Goal: Task Accomplishment & Management: Complete application form

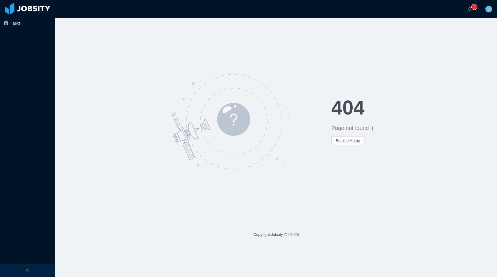
click at [19, 25] on link "Tasks" at bounding box center [27, 23] width 47 height 11
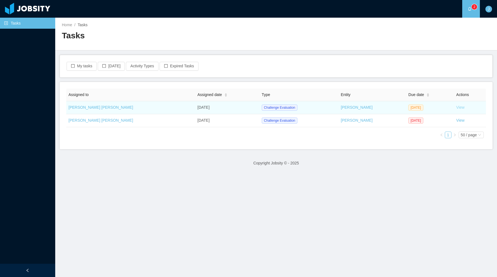
click at [456, 107] on link "View" at bounding box center [460, 107] width 8 height 4
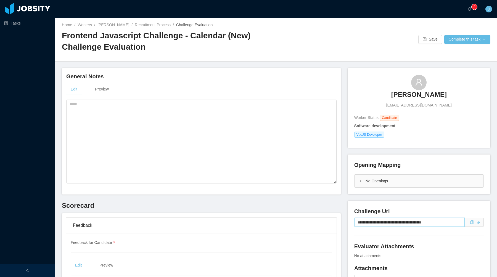
drag, startPoint x: 447, startPoint y: 221, endPoint x: 304, endPoint y: 237, distance: 144.5
click at [378, 225] on input "**********" at bounding box center [409, 222] width 110 height 9
click at [161, 116] on textarea at bounding box center [201, 142] width 270 height 84
click at [87, 109] on textarea "**********" at bounding box center [201, 142] width 270 height 84
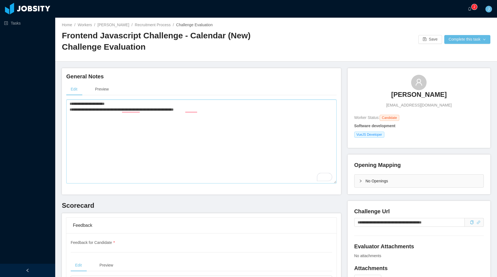
click at [192, 110] on textarea "**********" at bounding box center [201, 142] width 270 height 84
click at [125, 108] on textarea "**********" at bounding box center [201, 142] width 270 height 84
click at [221, 114] on textarea "**********" at bounding box center [201, 142] width 270 height 84
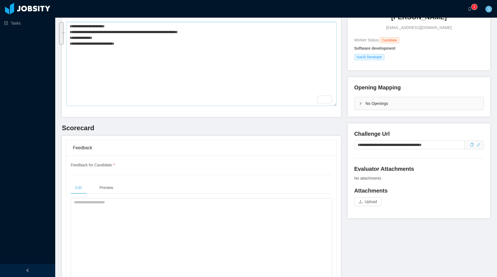
scroll to position [102, 0]
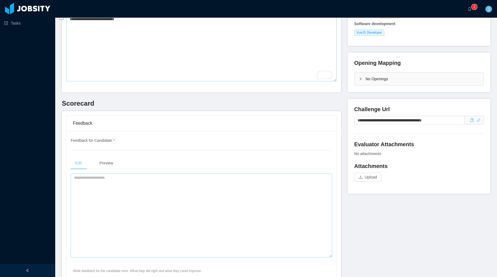
type textarea "**********"
click at [110, 196] on textarea at bounding box center [201, 216] width 261 height 84
paste textarea "**********"
type textarea "**********"
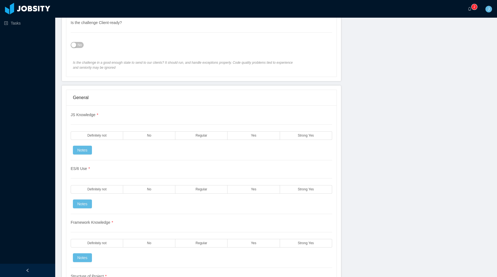
scroll to position [374, 0]
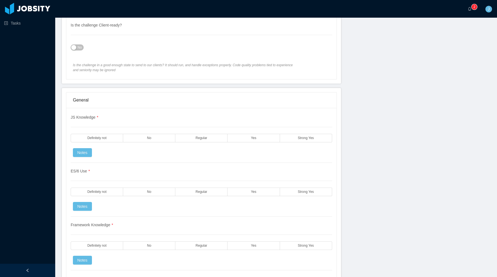
click at [79, 46] on span "No" at bounding box center [80, 48] width 4 height 6
click at [262, 138] on label "Yes" at bounding box center [253, 138] width 52 height 9
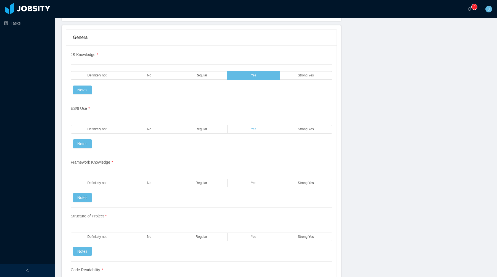
click at [265, 127] on label "Yes" at bounding box center [253, 129] width 52 height 9
click at [263, 182] on label "Yes" at bounding box center [253, 183] width 52 height 9
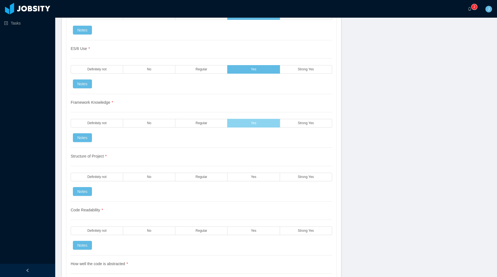
scroll to position [497, 0]
click at [264, 183] on div "Structure of Project * Definitely not No Regular Yes Strong Yes Notes" at bounding box center [201, 175] width 261 height 54
click at [264, 180] on label "Yes" at bounding box center [253, 176] width 52 height 9
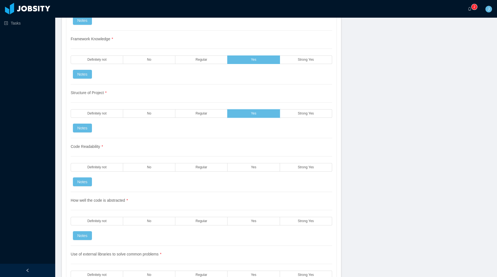
scroll to position [567, 0]
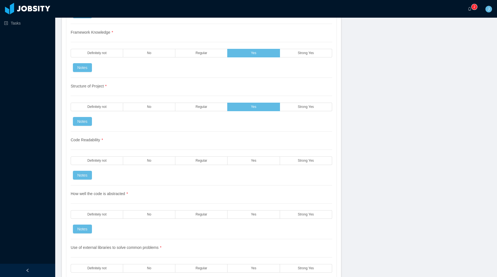
click at [259, 165] on div "Code Readability * Definitely not No Regular Yes Strong Yes Notes" at bounding box center [201, 159] width 261 height 54
click at [259, 162] on label "Yes" at bounding box center [253, 160] width 52 height 9
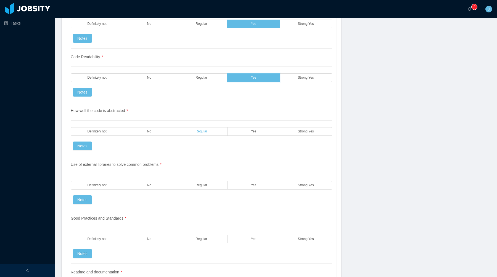
scroll to position [650, 0]
click at [213, 132] on label "Regular" at bounding box center [201, 131] width 52 height 9
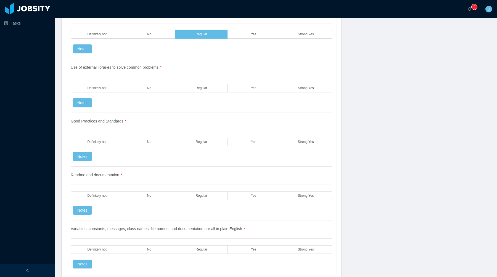
scroll to position [753, 0]
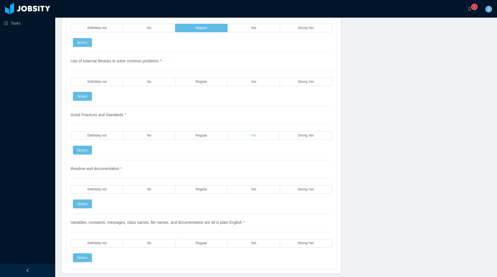
click at [251, 135] on span "Yes" at bounding box center [254, 136] width 6 height 4
click at [253, 82] on span "Yes" at bounding box center [254, 82] width 6 height 4
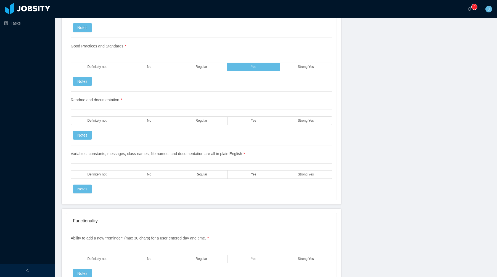
scroll to position [831, 0]
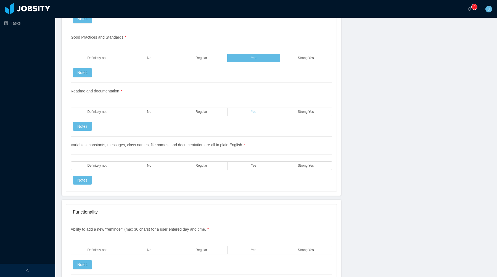
click at [274, 111] on label "Yes" at bounding box center [253, 112] width 52 height 9
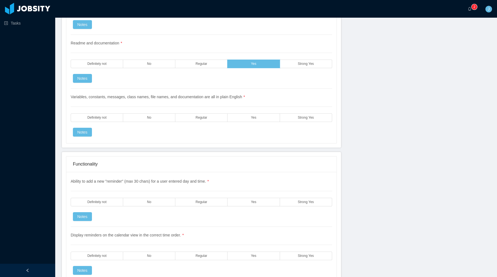
scroll to position [889, 0]
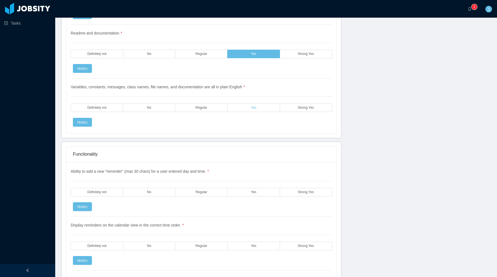
click at [269, 106] on label "Yes" at bounding box center [253, 107] width 52 height 9
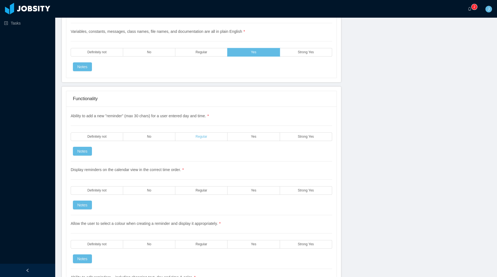
scroll to position [956, 0]
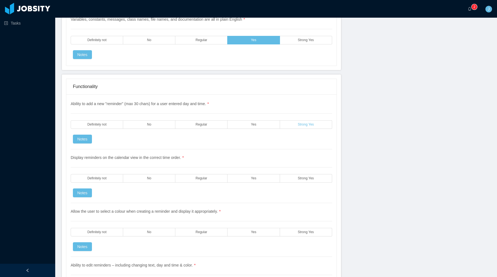
click at [283, 123] on label "Strong Yes" at bounding box center [306, 124] width 52 height 9
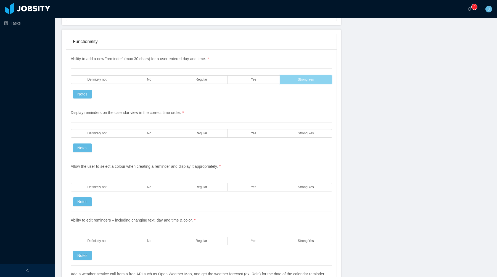
scroll to position [1005, 0]
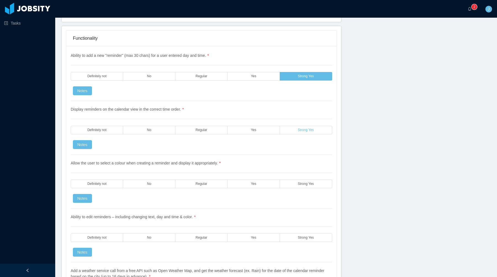
click at [294, 128] on label "Strong Yes" at bounding box center [306, 130] width 52 height 9
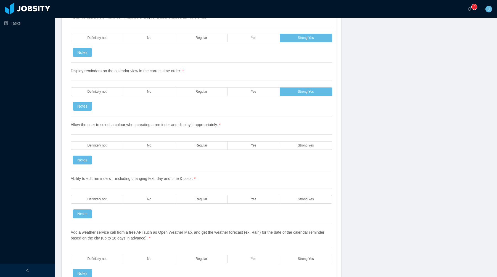
scroll to position [1055, 0]
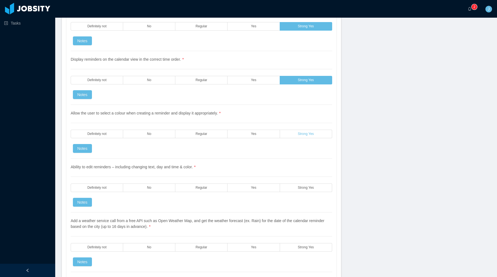
click at [308, 136] on span "Strong Yes" at bounding box center [306, 134] width 16 height 4
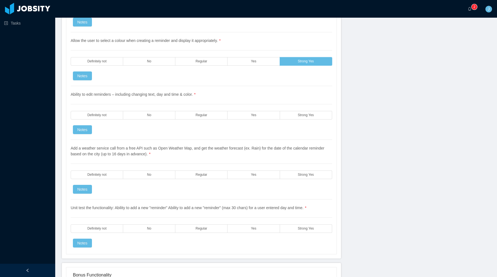
scroll to position [1131, 0]
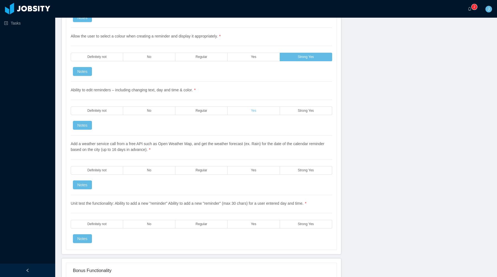
click at [271, 114] on label "Yes" at bounding box center [253, 110] width 52 height 9
click at [289, 111] on label "Strong Yes" at bounding box center [306, 110] width 52 height 9
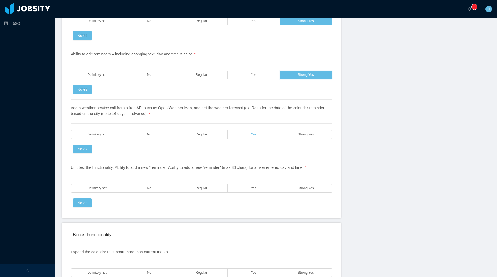
scroll to position [1168, 0]
click at [213, 137] on label "Regular" at bounding box center [201, 134] width 52 height 9
click at [87, 148] on button "Notes" at bounding box center [82, 148] width 19 height 9
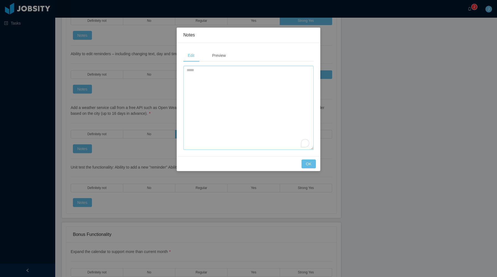
click at [210, 103] on textarea "To enrich screen reader interactions, please activate Accessibility in Grammarl…" at bounding box center [248, 108] width 130 height 84
type textarea "**********"
click at [310, 165] on button "OK" at bounding box center [308, 163] width 14 height 9
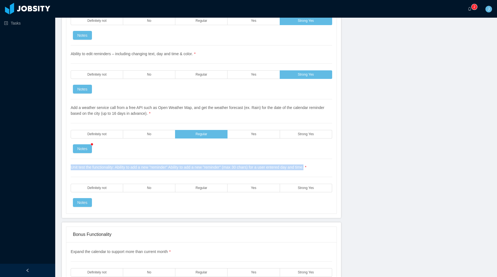
drag, startPoint x: 67, startPoint y: 168, endPoint x: 317, endPoint y: 168, distance: 249.9
click at [317, 168] on div "Ability to add a new "reminder" (max 30 chars) for a user entered day and time.…" at bounding box center [201, 48] width 270 height 330
copy span "Unit test the functionality: Ability to add a new "reminder" Ability to add a n…"
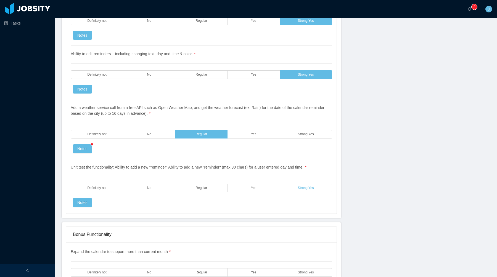
click at [310, 187] on span "Strong Yes" at bounding box center [306, 188] width 16 height 4
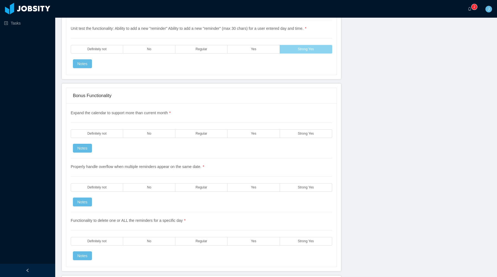
scroll to position [1307, 0]
click at [297, 134] on label "Strong Yes" at bounding box center [306, 133] width 52 height 9
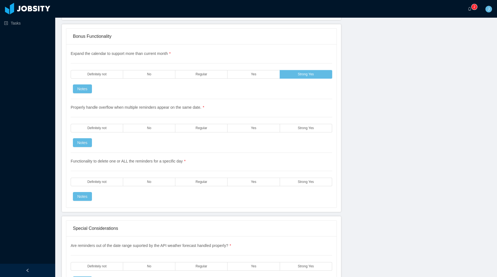
scroll to position [1394, 0]
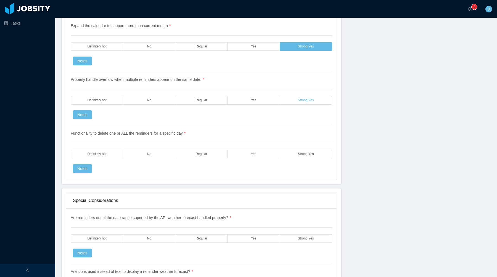
click at [287, 98] on label "Strong Yes" at bounding box center [306, 100] width 52 height 9
click at [265, 98] on label "Yes" at bounding box center [253, 100] width 52 height 9
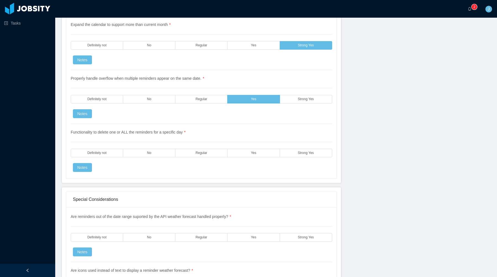
scroll to position [1392, 0]
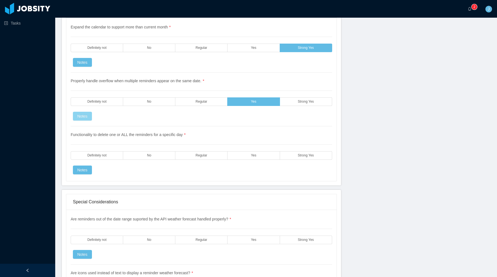
click at [85, 117] on button "Notes" at bounding box center [82, 116] width 19 height 9
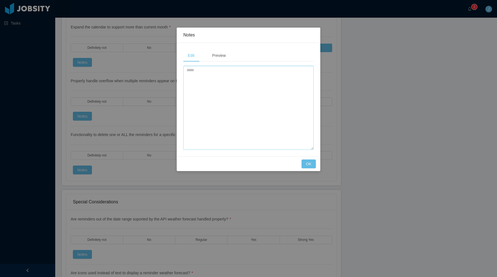
click at [217, 99] on textarea at bounding box center [248, 108] width 130 height 84
type textarea "**********"
click at [308, 163] on button "OK" at bounding box center [308, 163] width 14 height 9
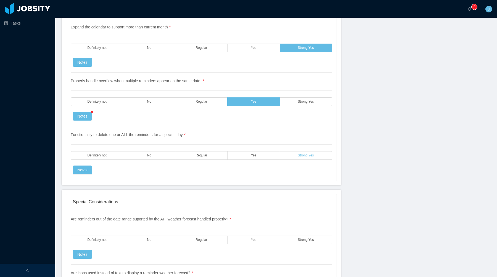
click at [296, 159] on label "Strong Yes" at bounding box center [306, 155] width 52 height 9
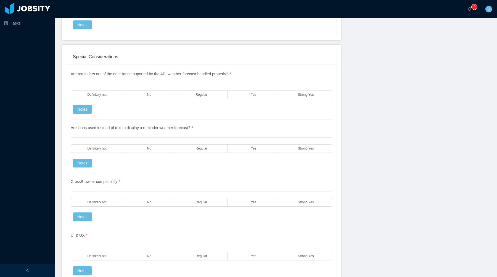
scroll to position [1537, 0]
click at [205, 94] on span "Regular" at bounding box center [201, 95] width 12 height 4
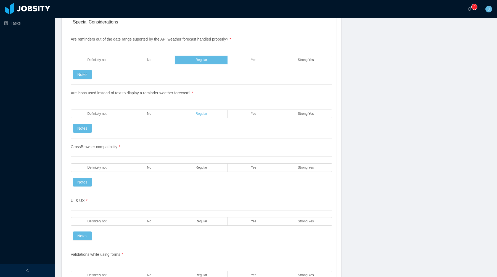
scroll to position [1573, 0]
click at [204, 114] on span "Regular" at bounding box center [201, 113] width 12 height 4
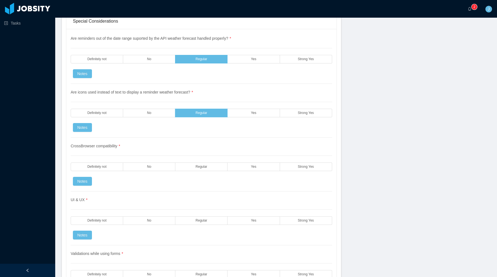
scroll to position [1611, 0]
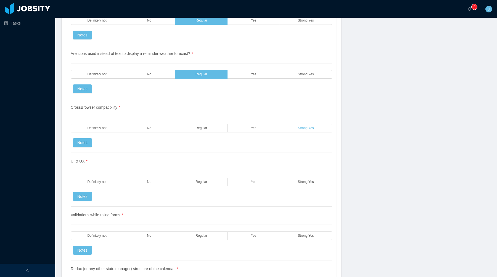
click at [280, 128] on label "Strong Yes" at bounding box center [306, 128] width 52 height 9
click at [261, 132] on label "Yes" at bounding box center [253, 128] width 52 height 9
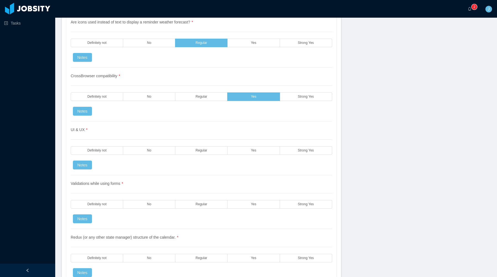
scroll to position [1643, 0]
click at [271, 152] on label "Yes" at bounding box center [253, 150] width 52 height 9
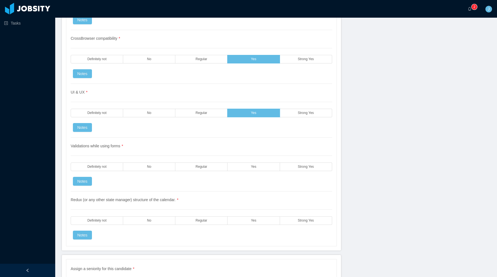
scroll to position [1672, 0]
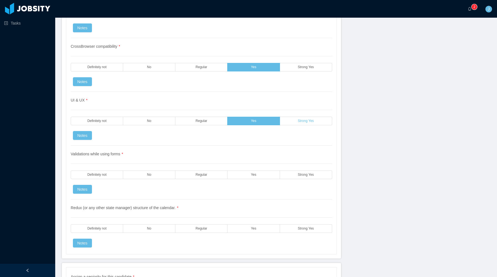
click at [293, 121] on label "Strong Yes" at bounding box center [306, 121] width 52 height 9
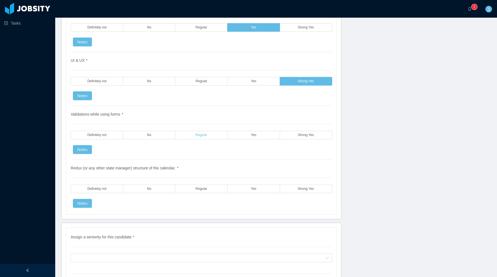
scroll to position [1720, 0]
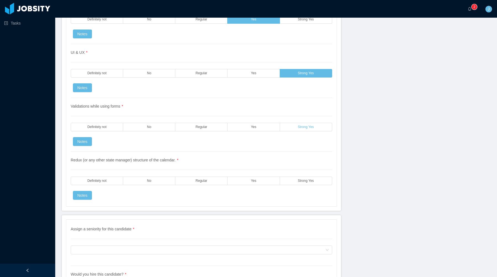
click at [281, 127] on label "Strong Yes" at bounding box center [306, 127] width 52 height 9
click at [292, 182] on label "Strong Yes" at bounding box center [306, 181] width 52 height 9
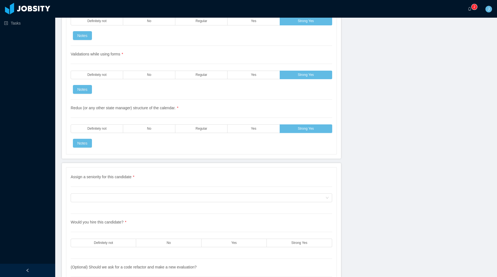
scroll to position [1801, 0]
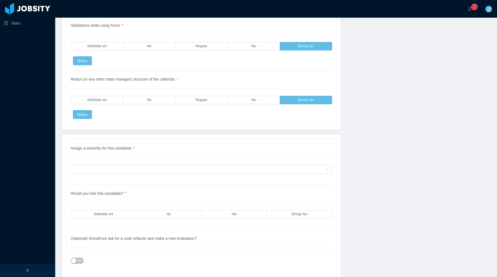
click at [223, 160] on div "Assign a seniority for this candidate * Assign a seniority for this candidate" at bounding box center [201, 165] width 261 height 40
click at [223, 166] on div "Assign a seniority for this candidate" at bounding box center [199, 169] width 251 height 8
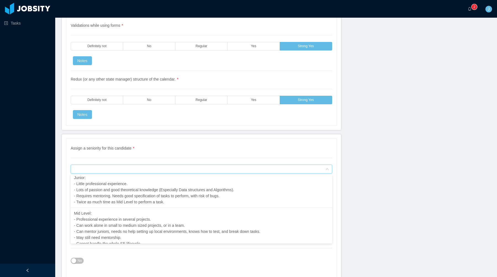
scroll to position [63, 0]
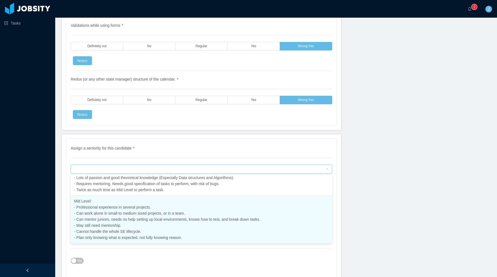
click at [146, 212] on span "Mid Level: - Professional experience in several projects. - Can work alone in s…" at bounding box center [167, 219] width 186 height 41
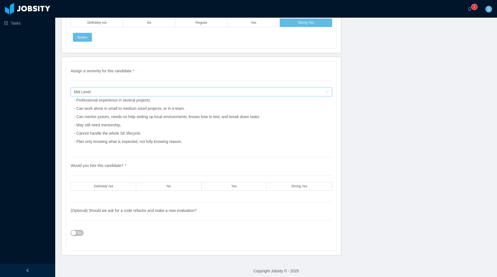
scroll to position [1882, 0]
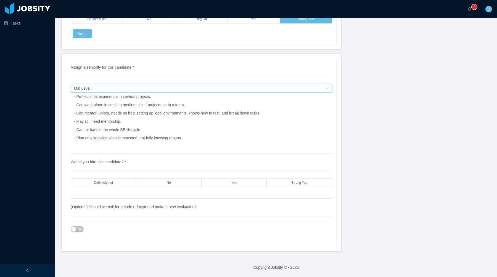
click at [249, 183] on label "Yes" at bounding box center [233, 182] width 65 height 9
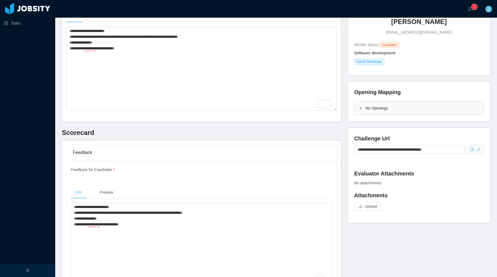
scroll to position [0, 0]
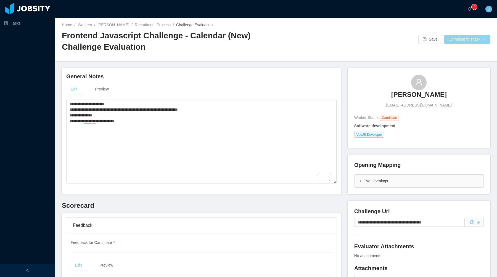
click at [476, 37] on button "Complete this task" at bounding box center [467, 39] width 46 height 9
click at [461, 52] on button "Save Evaluation" at bounding box center [466, 51] width 43 height 9
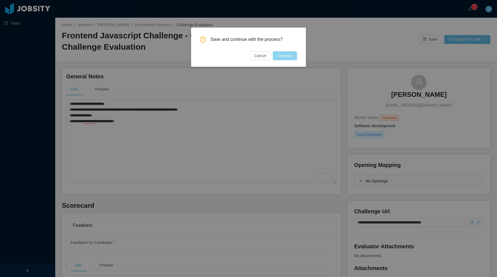
click at [284, 57] on button "Continue" at bounding box center [285, 55] width 24 height 9
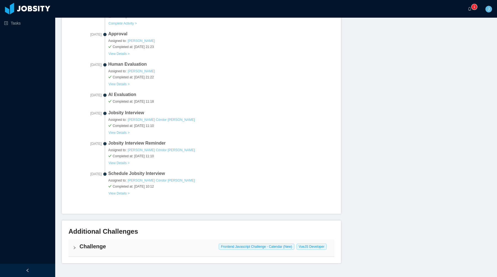
scroll to position [227, 0]
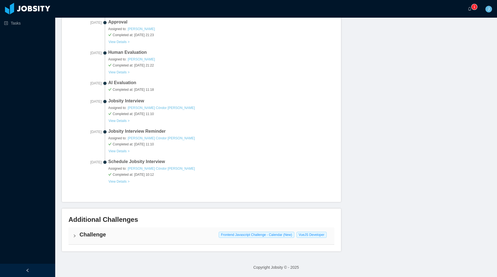
click at [84, 234] on h4 "Challenge" at bounding box center [204, 235] width 250 height 8
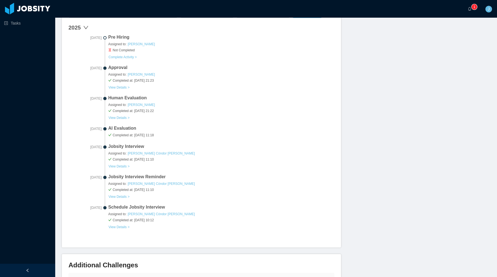
scroll to position [0, 0]
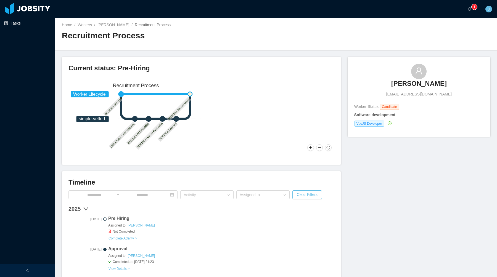
click at [39, 23] on link "Tasks" at bounding box center [27, 23] width 47 height 11
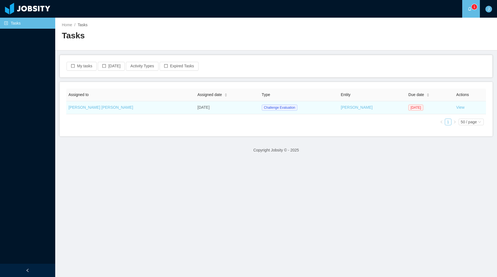
click at [453, 107] on td "View" at bounding box center [469, 107] width 32 height 13
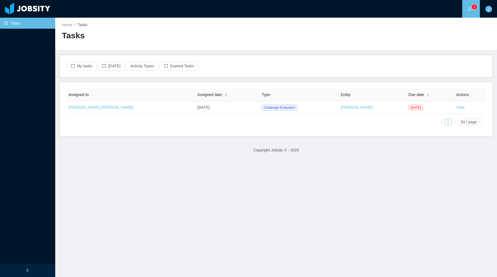
click at [456, 107] on link "View" at bounding box center [460, 107] width 8 height 4
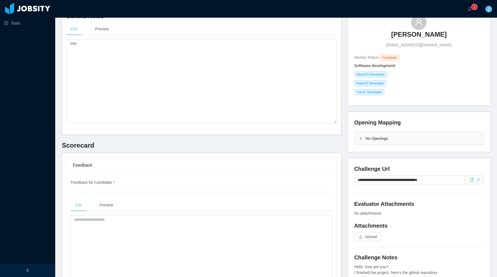
scroll to position [59, 0]
click at [416, 175] on div "**********" at bounding box center [418, 180] width 129 height 28
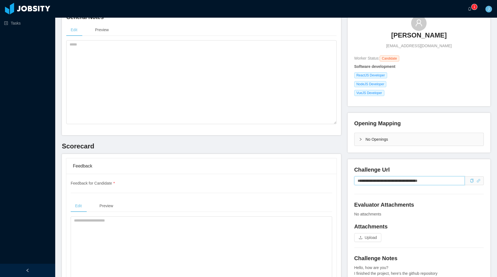
click at [416, 180] on input "**********" at bounding box center [409, 180] width 110 height 9
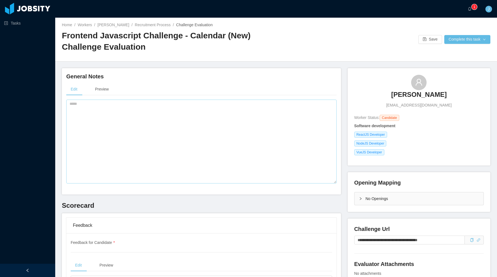
click at [220, 62] on main "Home / Workers / [PERSON_NAME] / Recruitment Process / Challenge Evaluation / F…" at bounding box center [275, 147] width 441 height 259
click at [188, 98] on div "Edit Preview" at bounding box center [201, 133] width 270 height 100
click at [188, 105] on textarea at bounding box center [201, 142] width 270 height 84
click at [116, 108] on textarea "**********" at bounding box center [201, 142] width 270 height 84
click at [116, 119] on textarea "**********" at bounding box center [201, 142] width 270 height 84
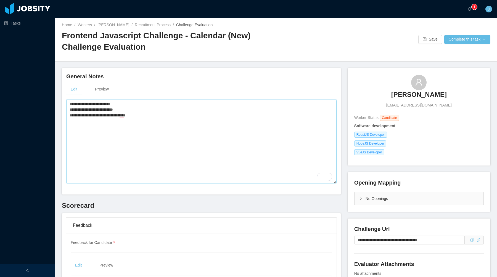
click at [242, 120] on textarea "**********" at bounding box center [201, 142] width 270 height 84
click at [224, 119] on textarea "**********" at bounding box center [201, 142] width 270 height 84
click at [229, 125] on textarea "**********" at bounding box center [201, 142] width 270 height 84
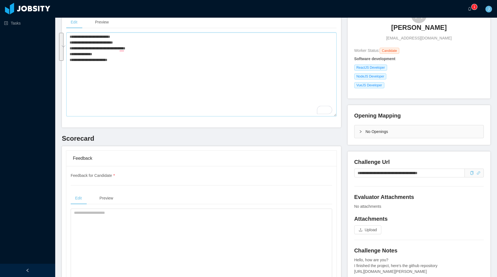
scroll to position [114, 0]
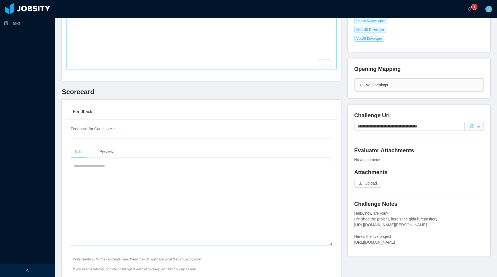
type textarea "**********"
click at [119, 178] on textarea at bounding box center [201, 204] width 261 height 84
paste textarea "**********"
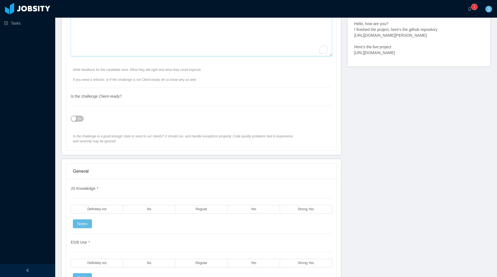
scroll to position [305, 0]
type textarea "**********"
click at [76, 116] on button "No" at bounding box center [77, 117] width 13 height 6
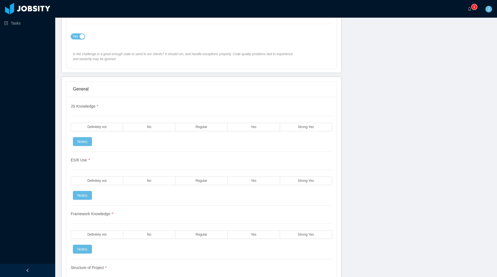
scroll to position [417, 0]
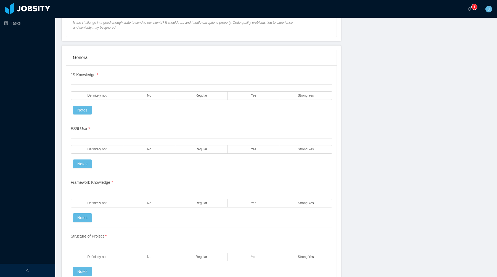
click at [216, 191] on div "Framework Knowledge * Definitely not No Regular Yes Strong Yes Notes" at bounding box center [201, 201] width 261 height 54
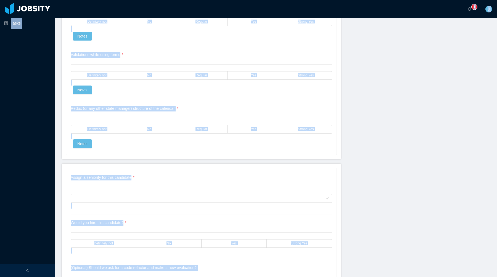
copy section "**********"
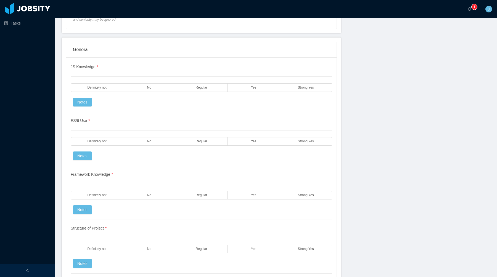
scroll to position [425, 0]
click at [259, 97] on div "JS Knowledge * Definitely not No Regular Yes Strong Yes Notes" at bounding box center [201, 88] width 261 height 48
click at [259, 87] on label "Yes" at bounding box center [253, 87] width 52 height 9
click at [257, 141] on label "Yes" at bounding box center [253, 141] width 52 height 9
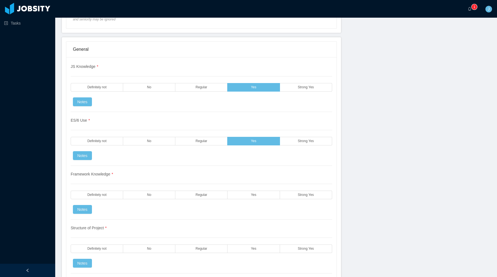
click at [252, 190] on div "Framework Knowledge * Definitely not No Regular Yes Strong Yes Notes" at bounding box center [201, 193] width 261 height 54
click at [252, 197] on label "Yes" at bounding box center [253, 195] width 52 height 9
click at [244, 245] on label "Yes" at bounding box center [253, 248] width 52 height 9
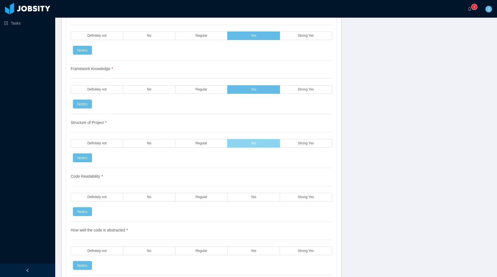
scroll to position [535, 0]
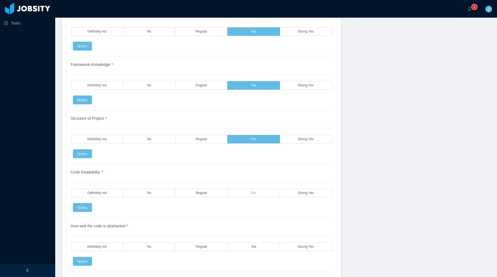
click at [255, 192] on span "Yes" at bounding box center [254, 193] width 6 height 4
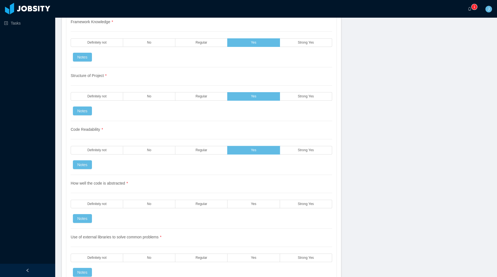
scroll to position [594, 0]
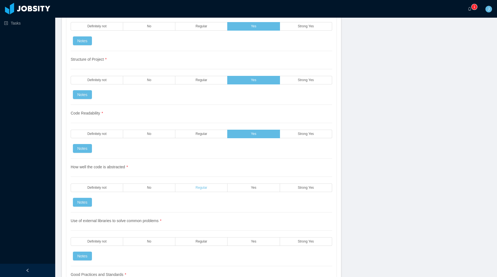
click at [212, 188] on label "Regular" at bounding box center [201, 187] width 52 height 9
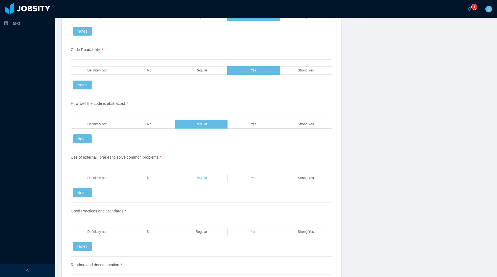
scroll to position [657, 0]
click at [206, 236] on div "Good Practices and Standards * Definitely not No Regular Yes Strong Yes Notes" at bounding box center [201, 229] width 261 height 54
click at [207, 234] on label "Regular" at bounding box center [201, 231] width 52 height 9
click at [244, 227] on label "Yes" at bounding box center [253, 231] width 52 height 9
click at [244, 230] on label "Yes" at bounding box center [253, 231] width 52 height 9
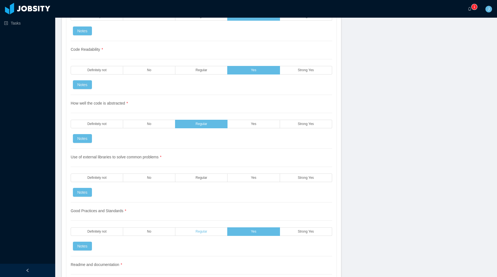
click at [220, 229] on label "Regular" at bounding box center [201, 231] width 52 height 9
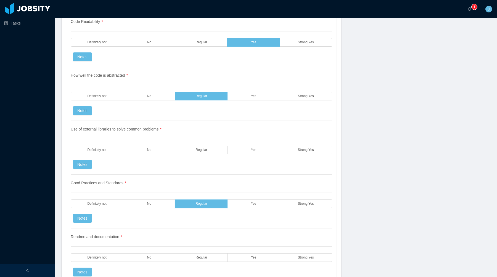
scroll to position [692, 0]
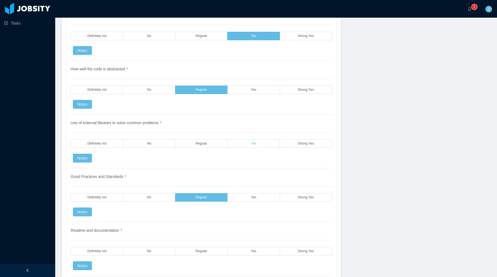
click at [231, 145] on label "Yes" at bounding box center [253, 143] width 52 height 9
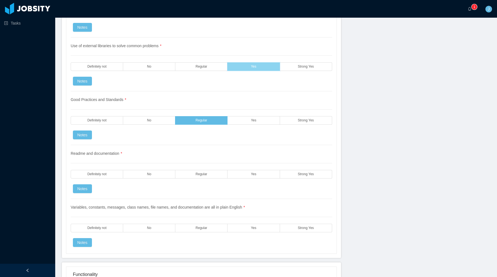
scroll to position [769, 0]
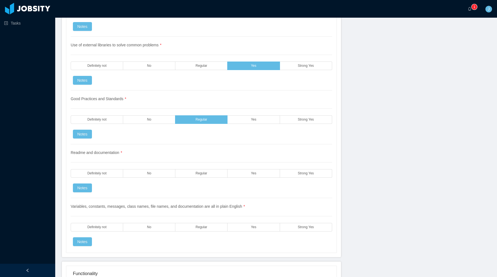
click at [255, 178] on div "Readme and documentation * Definitely not No Regular Yes Strong Yes Notes" at bounding box center [201, 171] width 261 height 54
click at [259, 169] on label "Yes" at bounding box center [253, 173] width 52 height 9
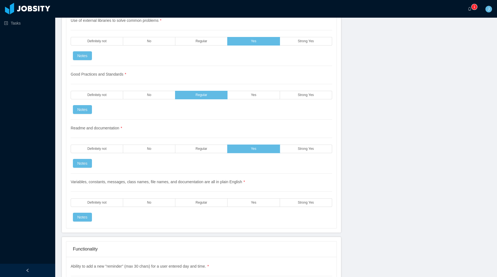
scroll to position [795, 0]
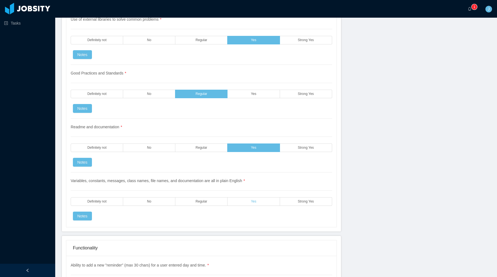
click at [243, 201] on label "Yes" at bounding box center [253, 201] width 52 height 9
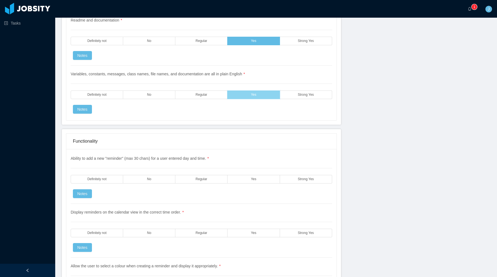
scroll to position [904, 0]
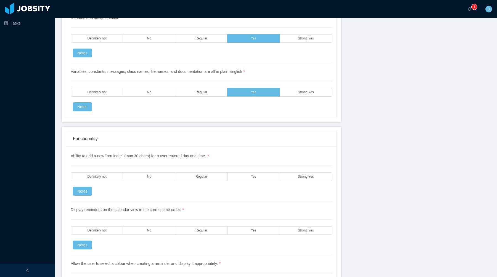
click at [175, 76] on div "Variables, constants, messages, class names, file names, and documentation are …" at bounding box center [201, 87] width 261 height 48
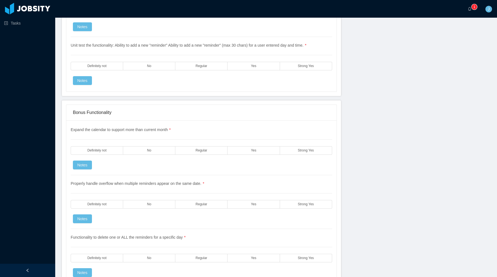
scroll to position [1290, 0]
click at [282, 149] on label "Strong Yes" at bounding box center [306, 149] width 52 height 9
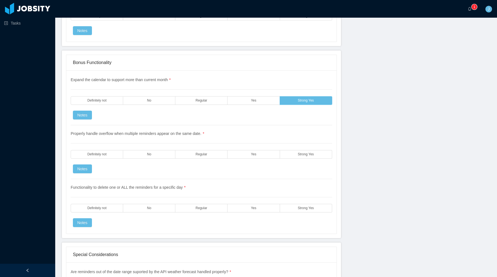
scroll to position [1365, 0]
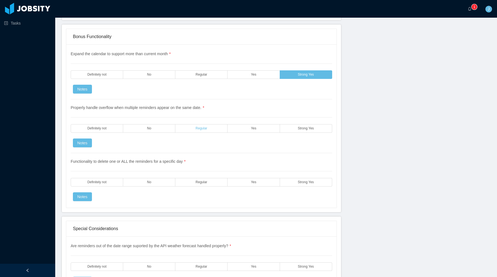
click at [186, 130] on label "Regular" at bounding box center [201, 128] width 52 height 9
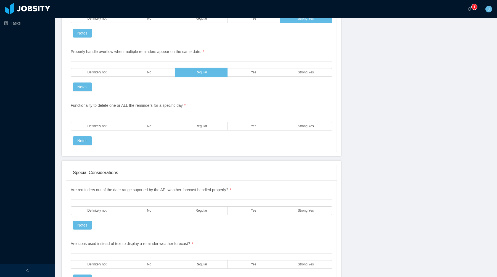
scroll to position [1422, 0]
click at [269, 121] on div "Functionality to delete one or ALL the reminders for a specific day * Definitel…" at bounding box center [201, 121] width 261 height 48
click at [272, 130] on label "Yes" at bounding box center [253, 125] width 52 height 9
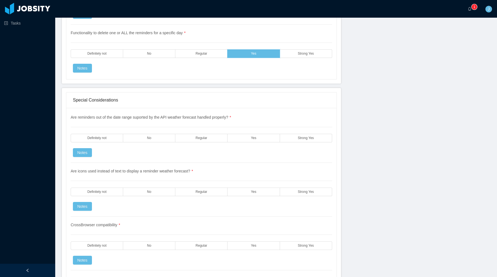
scroll to position [1496, 0]
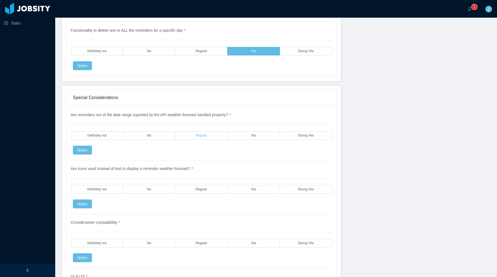
click at [202, 136] on span "Regular" at bounding box center [201, 136] width 12 height 4
click at [75, 155] on div "Are reminders out of the date range suported by the API weather forecast handle…" at bounding box center [201, 136] width 261 height 48
click at [85, 153] on button "Notes" at bounding box center [82, 150] width 19 height 9
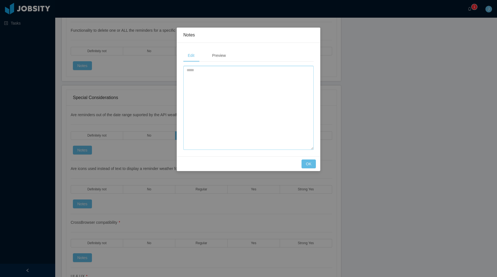
click at [227, 88] on textarea at bounding box center [248, 108] width 130 height 84
paste textarea "**********"
click at [245, 70] on textarea "**********" at bounding box center [248, 108] width 130 height 84
type textarea "**********"
click at [309, 162] on button "OK" at bounding box center [308, 163] width 14 height 9
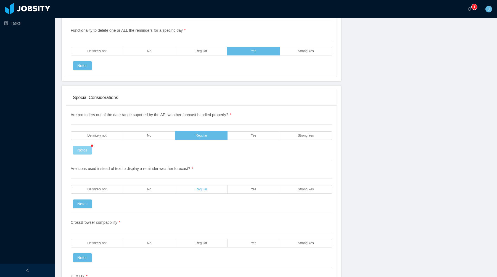
scroll to position [1544, 0]
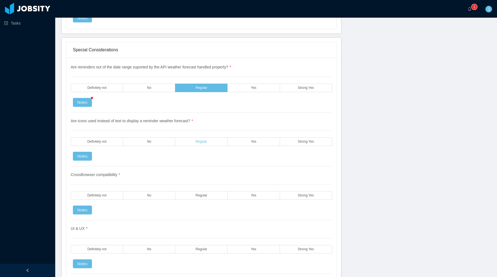
click at [199, 140] on span "Regular" at bounding box center [201, 142] width 12 height 4
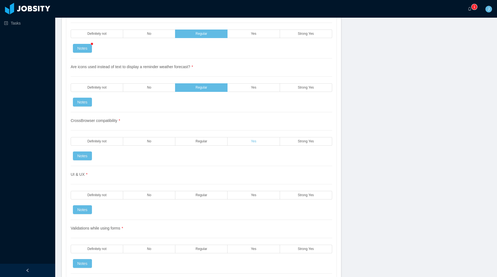
click at [247, 140] on label "Yes" at bounding box center [253, 141] width 52 height 9
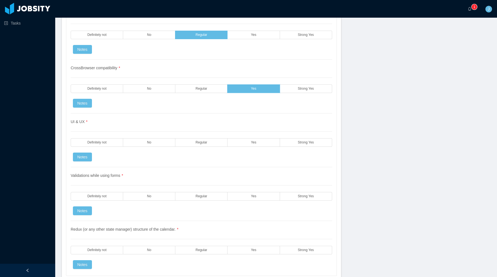
scroll to position [1664, 0]
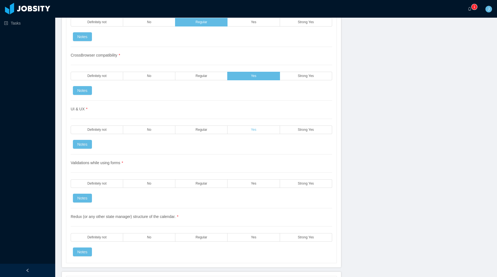
click at [258, 128] on label "Yes" at bounding box center [253, 130] width 52 height 9
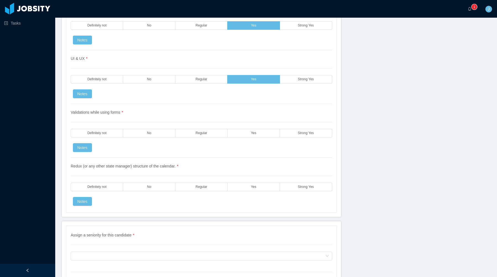
scroll to position [1715, 0]
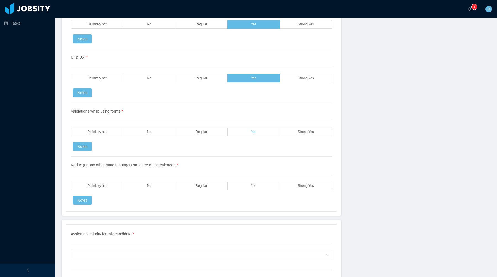
click at [256, 131] on span "Yes" at bounding box center [254, 132] width 6 height 4
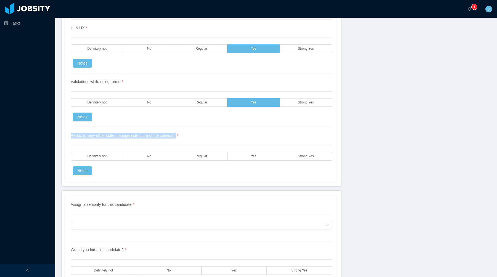
drag, startPoint x: 183, startPoint y: 137, endPoint x: 70, endPoint y: 136, distance: 113.6
click at [70, 136] on div "Are reminders out of the date range suported by the API weather forecast handle…" at bounding box center [201, 19] width 270 height 325
copy span "Redux (or any other state manager) structure of the calendar."
click at [267, 161] on div "Redux (or any other state manager) structure of the calendar. * Definitely not …" at bounding box center [201, 151] width 261 height 48
click at [270, 156] on label "Yes" at bounding box center [253, 156] width 52 height 9
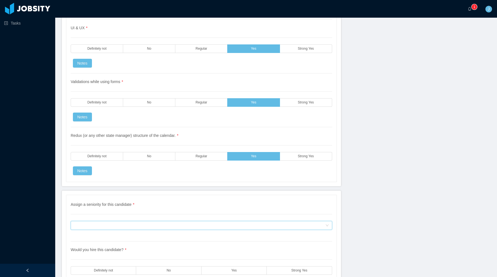
click at [249, 224] on div "Assign a seniority for this candidate" at bounding box center [199, 225] width 251 height 8
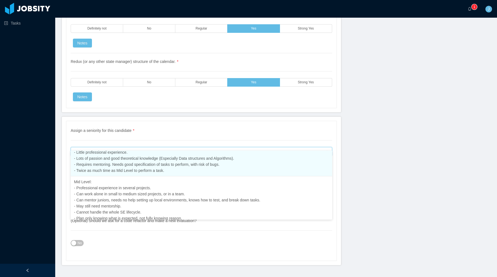
scroll to position [62, 0]
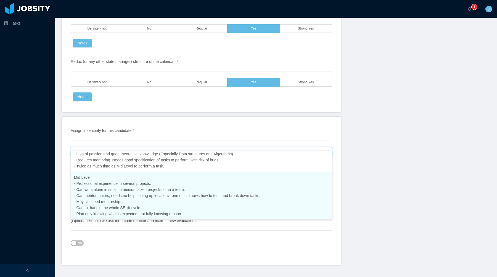
click at [211, 191] on li "Mid Level: - Professional experience in several projects. - Can work alone in s…" at bounding box center [201, 196] width 261 height 48
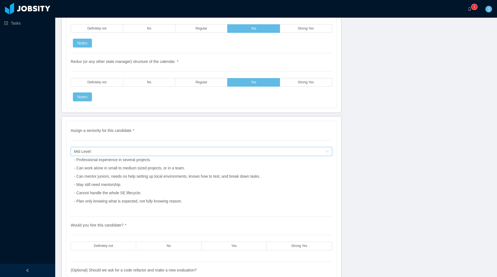
scroll to position [1882, 0]
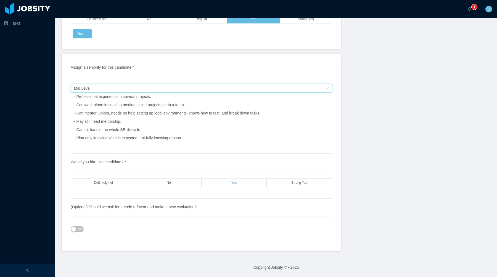
click at [241, 180] on label "Yes" at bounding box center [233, 182] width 65 height 9
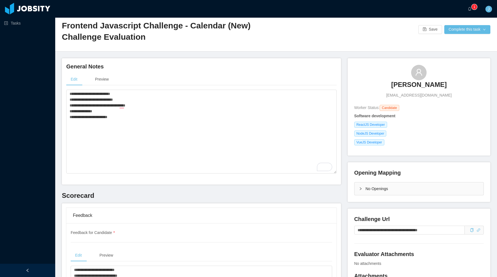
scroll to position [0, 0]
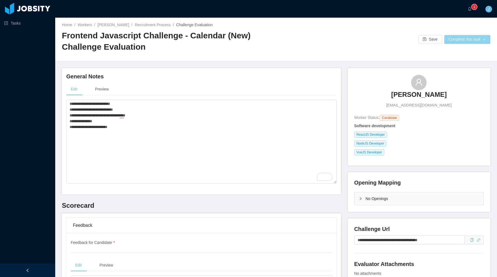
click at [463, 41] on button "Complete this task" at bounding box center [467, 39] width 46 height 9
click at [455, 53] on button "Save Evaluation" at bounding box center [466, 51] width 43 height 9
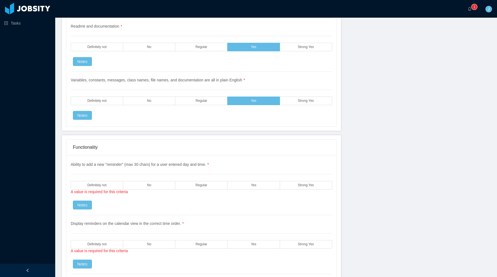
scroll to position [968, 0]
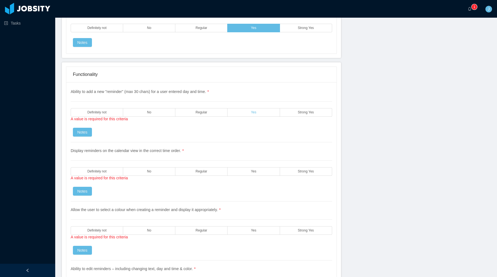
click at [260, 116] on label "Yes" at bounding box center [253, 112] width 52 height 9
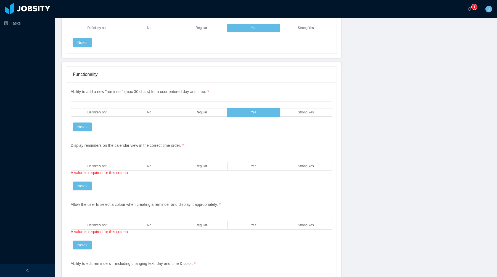
scroll to position [995, 0]
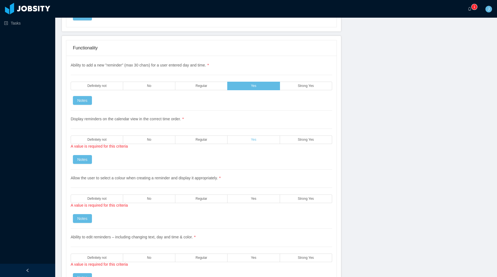
click at [269, 137] on label "Yes" at bounding box center [253, 139] width 52 height 9
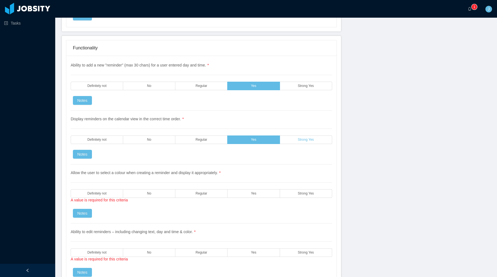
click at [304, 139] on span "Strong Yes" at bounding box center [306, 140] width 16 height 4
click at [309, 84] on span "Strong Yes" at bounding box center [306, 86] width 16 height 4
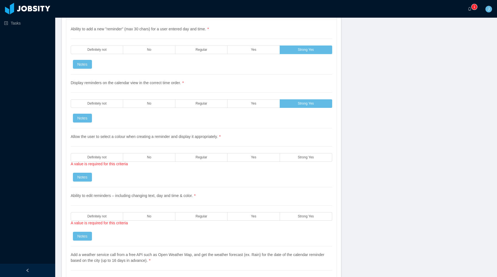
scroll to position [1031, 0]
click at [252, 53] on label "Yes" at bounding box center [253, 50] width 52 height 9
click at [208, 51] on label "Regular" at bounding box center [201, 50] width 52 height 9
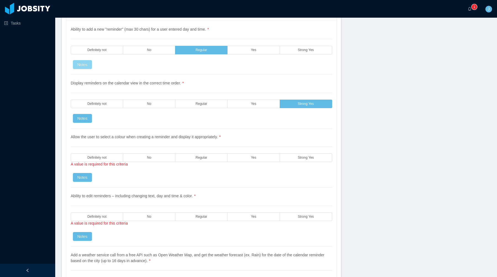
click at [85, 66] on button "Notes" at bounding box center [82, 64] width 19 height 9
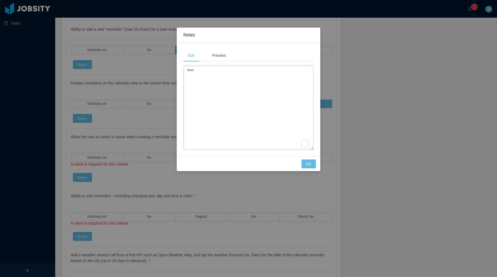
click at [206, 92] on textarea "To enrich screen reader interactions, please activate Accessibility in Grammarl…" at bounding box center [248, 108] width 130 height 84
type textarea "**********"
click at [305, 161] on button "OK" at bounding box center [308, 163] width 14 height 9
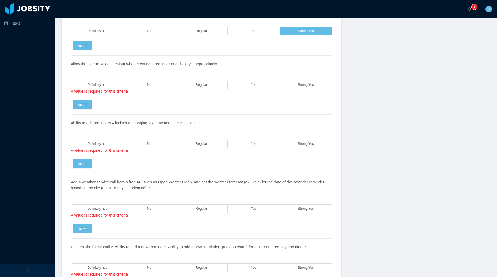
scroll to position [1103, 0]
click at [238, 83] on label "Yes" at bounding box center [253, 85] width 52 height 9
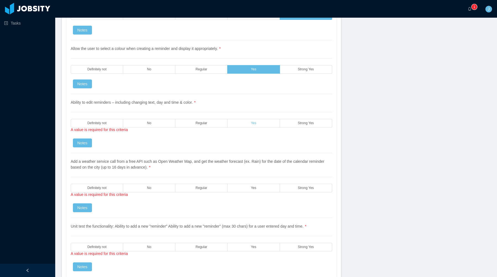
scroll to position [1120, 0]
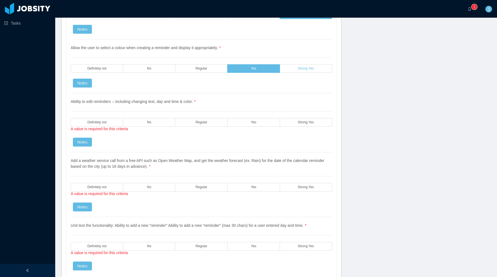
click at [304, 68] on span "Strong Yes" at bounding box center [306, 69] width 16 height 4
click at [263, 124] on label "Yes" at bounding box center [253, 122] width 52 height 9
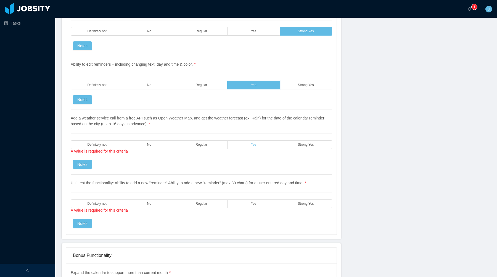
scroll to position [1157, 0]
click at [193, 143] on label "Regular" at bounding box center [201, 144] width 52 height 9
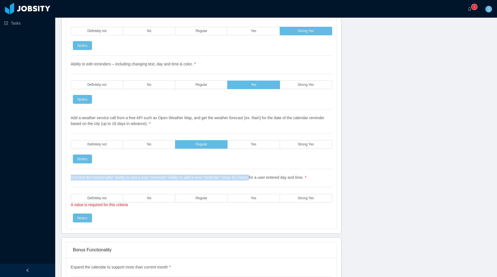
drag, startPoint x: 68, startPoint y: 178, endPoint x: 259, endPoint y: 178, distance: 191.2
click at [259, 178] on div "Ability to add a new "reminder" (max 30 chars) for a user entered day and time.…" at bounding box center [201, 61] width 270 height 336
copy span "Unit test the functionality: Ability to add a new "reminder" Ability to add a n…"
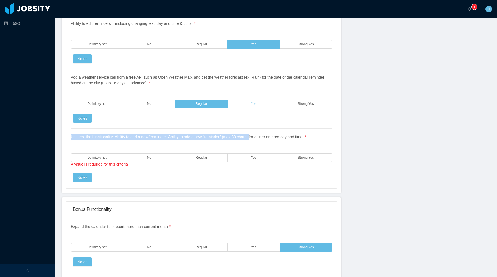
scroll to position [1204, 0]
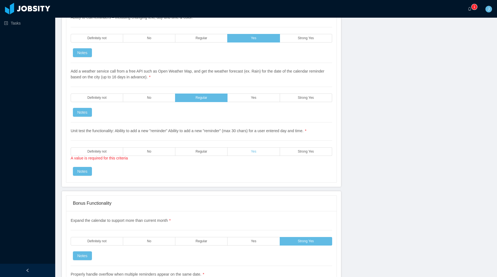
click at [254, 147] on label "Yes" at bounding box center [253, 151] width 52 height 9
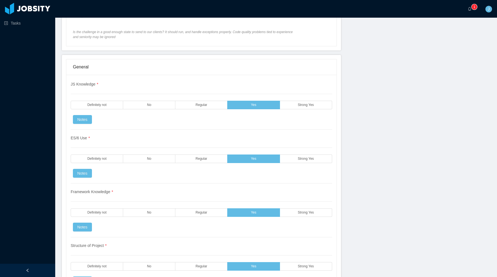
scroll to position [0, 0]
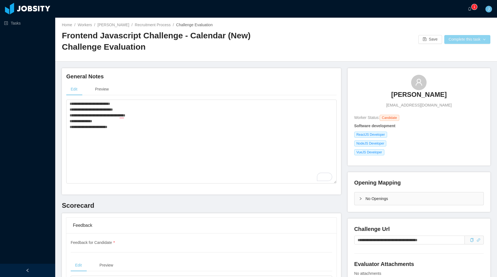
click at [469, 42] on button "Complete this task" at bounding box center [467, 39] width 46 height 9
click at [457, 54] on button "Save Evaluation" at bounding box center [466, 51] width 43 height 9
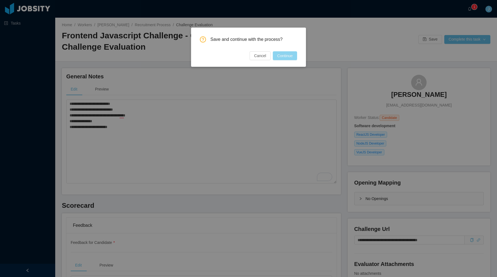
click at [279, 57] on button "Continue" at bounding box center [285, 55] width 24 height 9
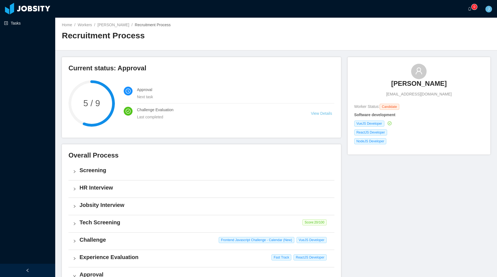
click at [32, 20] on link "Tasks" at bounding box center [27, 23] width 47 height 11
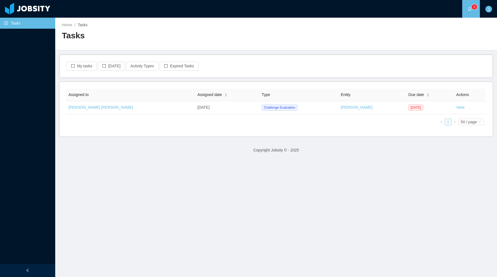
click at [176, 36] on h2 "Tasks" at bounding box center [169, 35] width 214 height 11
